Goal: Find specific page/section: Find specific page/section

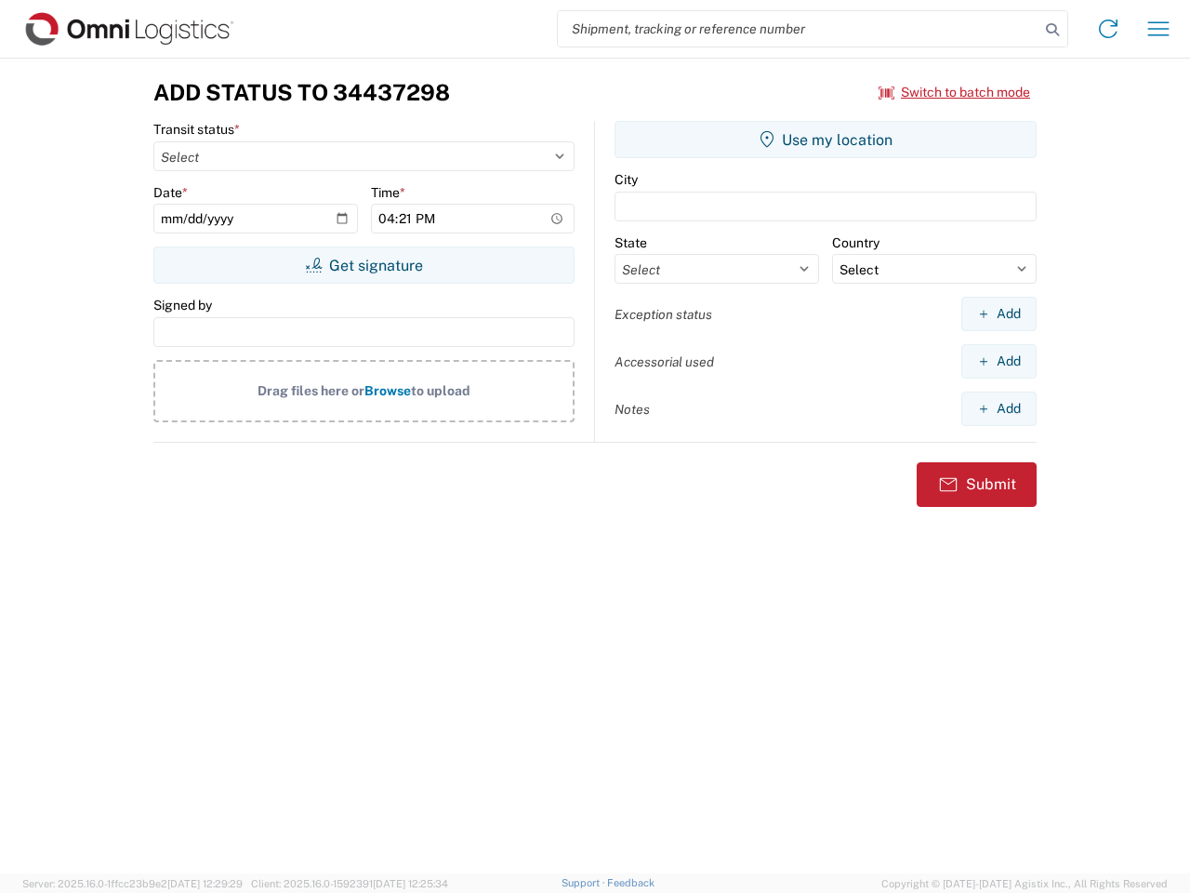
click at [799, 29] on input "search" at bounding box center [799, 28] width 482 height 35
click at [1053, 30] on icon at bounding box center [1053, 30] width 26 height 26
click at [1108, 29] on icon at bounding box center [1108, 29] width 30 height 30
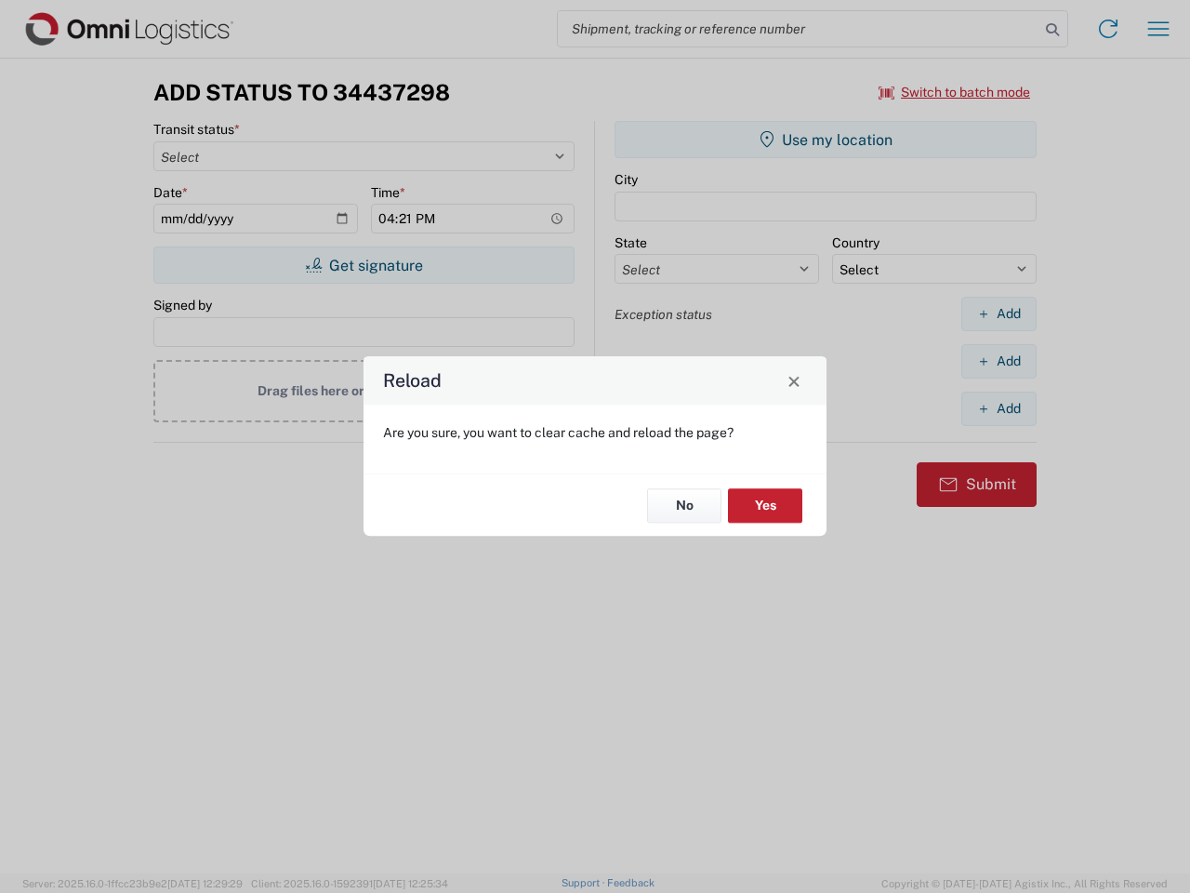
click at [955, 92] on div "Reload Are you sure, you want to clear cache and reload the page? No Yes" at bounding box center [595, 446] width 1190 height 893
click at [364, 265] on div "Reload Are you sure, you want to clear cache and reload the page? No Yes" at bounding box center [595, 446] width 1190 height 893
click at [826, 139] on div "Reload Are you sure, you want to clear cache and reload the page? No Yes" at bounding box center [595, 446] width 1190 height 893
click at [999, 313] on div "Reload Are you sure, you want to clear cache and reload the page? No Yes" at bounding box center [595, 446] width 1190 height 893
click at [999, 361] on div "Reload Are you sure, you want to clear cache and reload the page? No Yes" at bounding box center [595, 446] width 1190 height 893
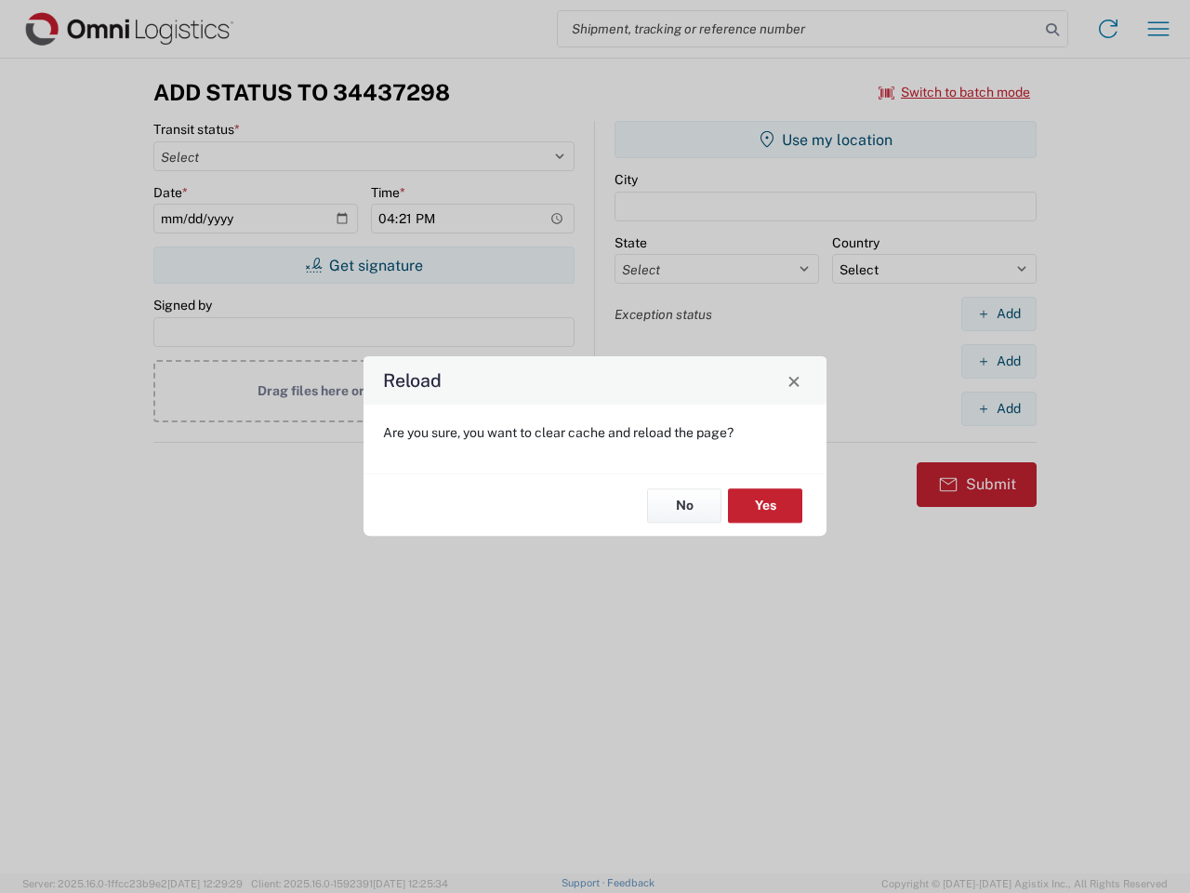
click at [999, 408] on div "Reload Are you sure, you want to clear cache and reload the page? No Yes" at bounding box center [595, 446] width 1190 height 893
